Goal: Use online tool/utility: Utilize a website feature to perform a specific function

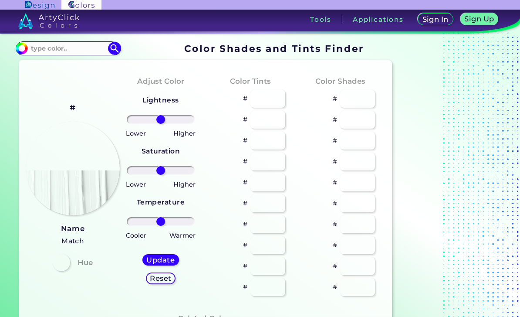
type input "#ffd1de"
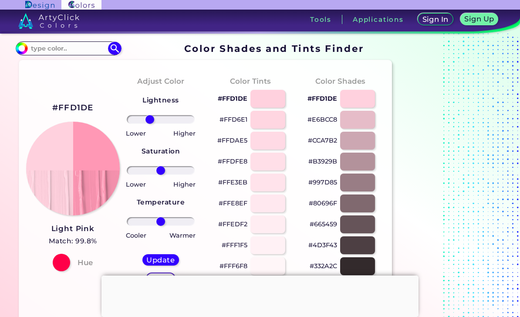
type input "-36"
click at [149, 261] on h5 "Update" at bounding box center [161, 259] width 26 height 7
type input "#ff9fba"
type input "0"
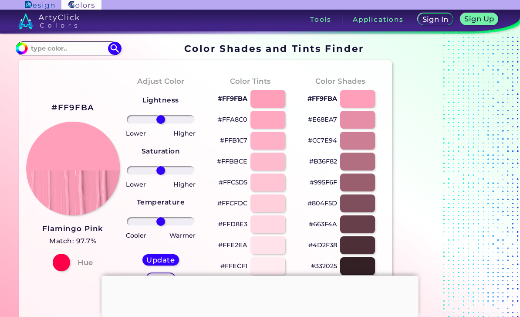
click at [268, 104] on div at bounding box center [267, 99] width 35 height 18
type input "#ff9fba"
click at [238, 100] on p "#FF9FBA" at bounding box center [233, 98] width 30 height 10
